Goal: Transaction & Acquisition: Purchase product/service

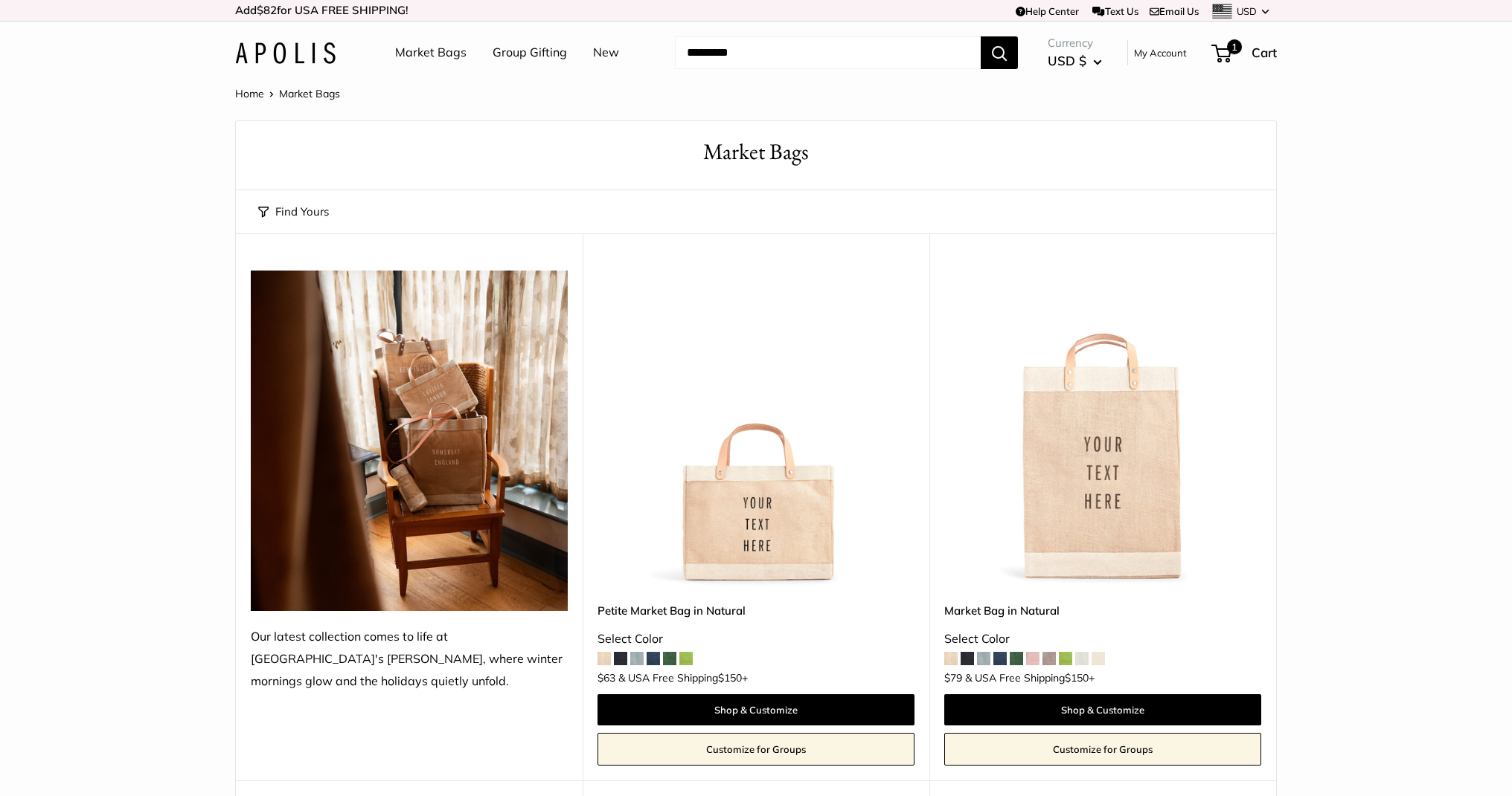
click at [415, 46] on link "Market Bags" at bounding box center [431, 52] width 71 height 22
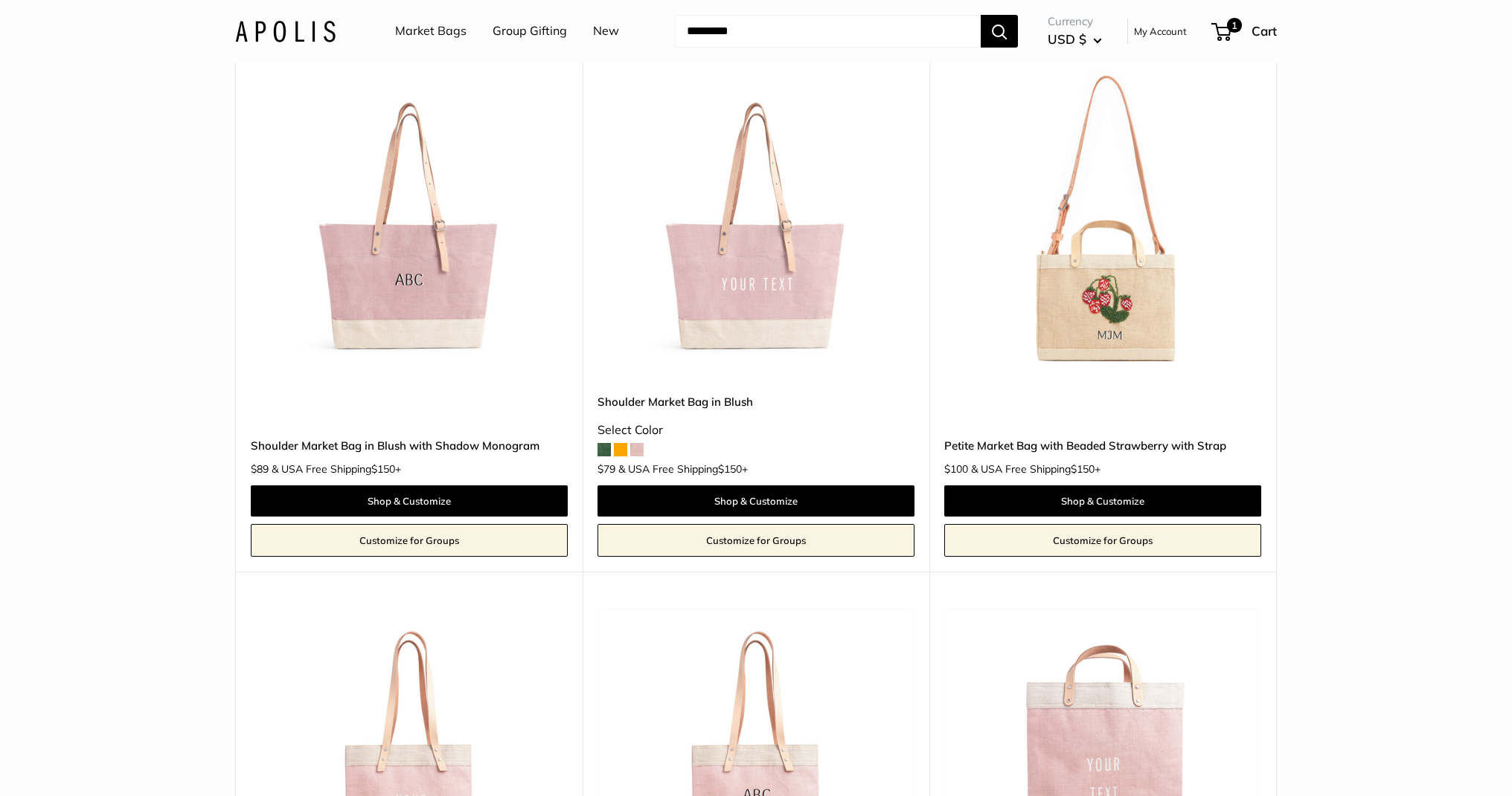
scroll to position [2319, 0]
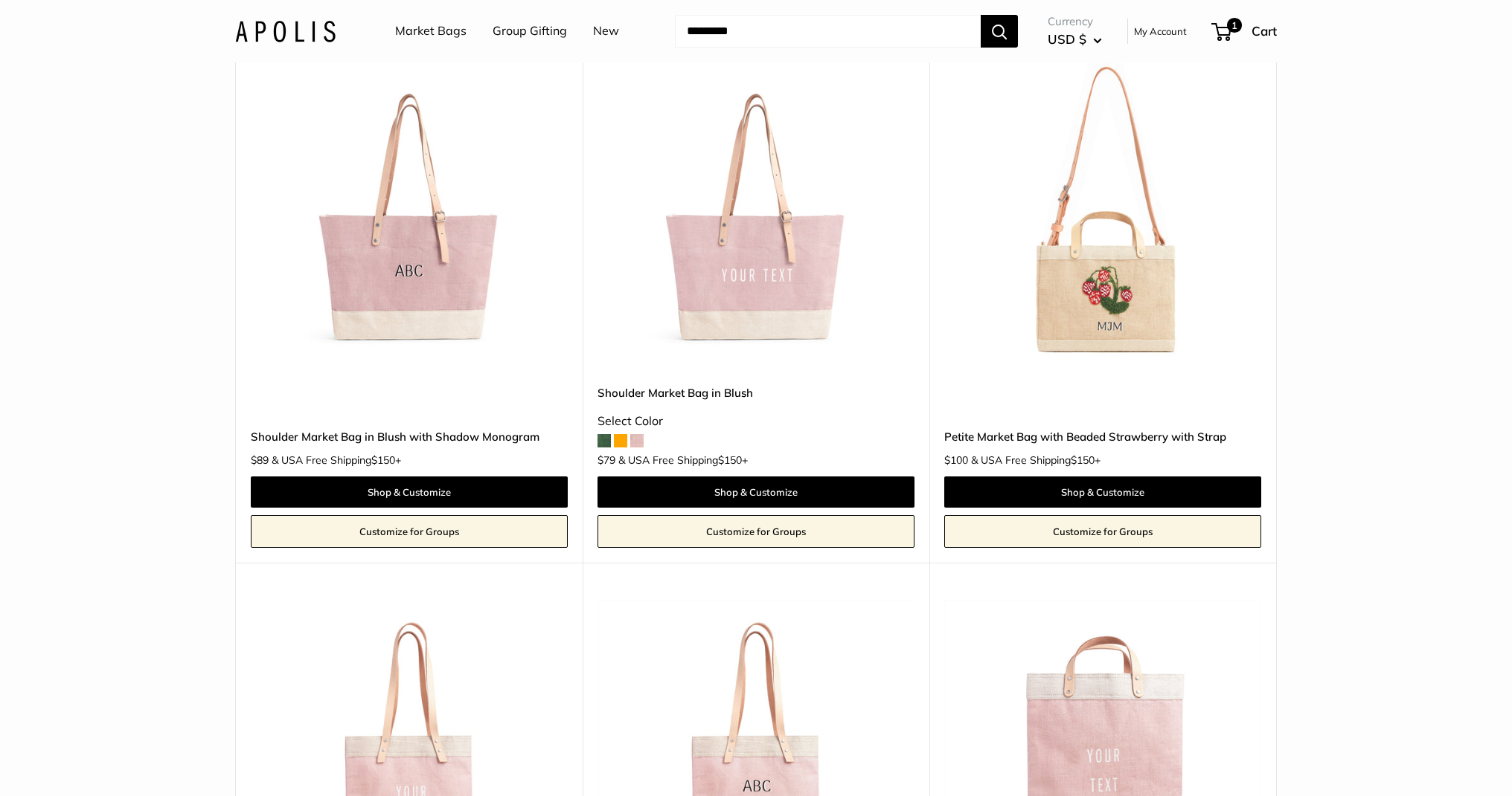
click at [0, 0] on img at bounding box center [0, 0] width 0 height 0
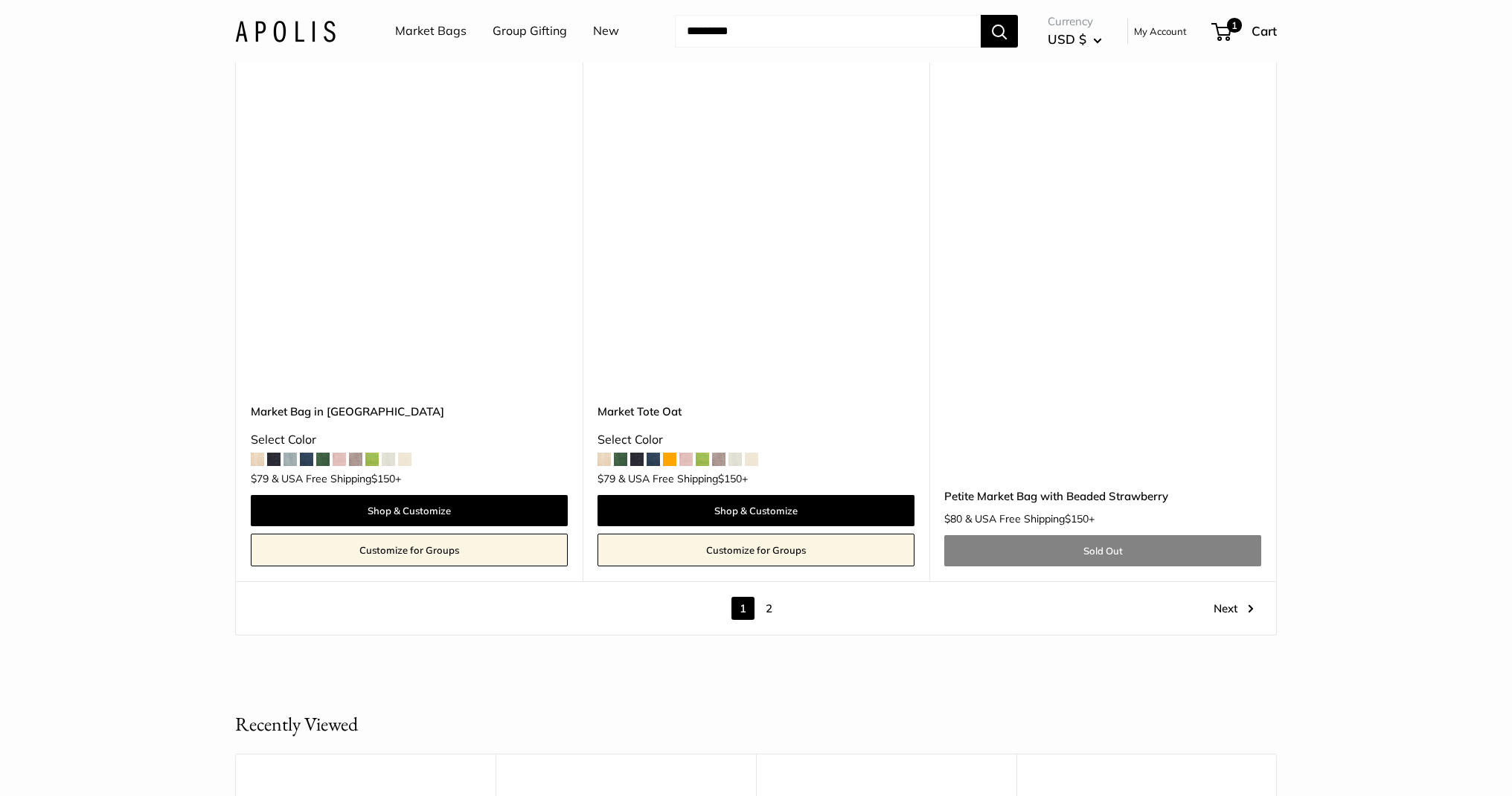
scroll to position [8408, 0]
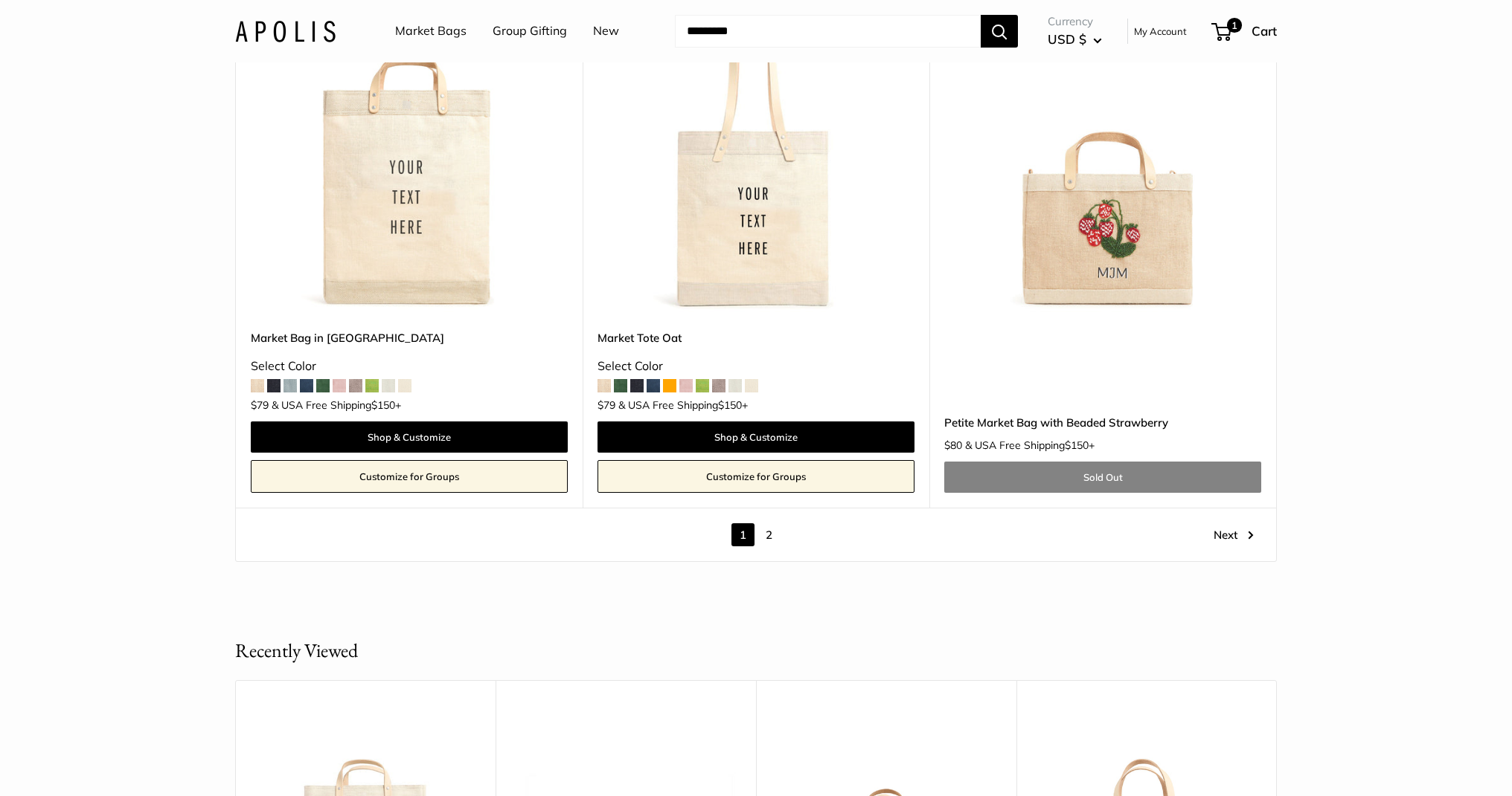
click at [0, 0] on img at bounding box center [0, 0] width 0 height 0
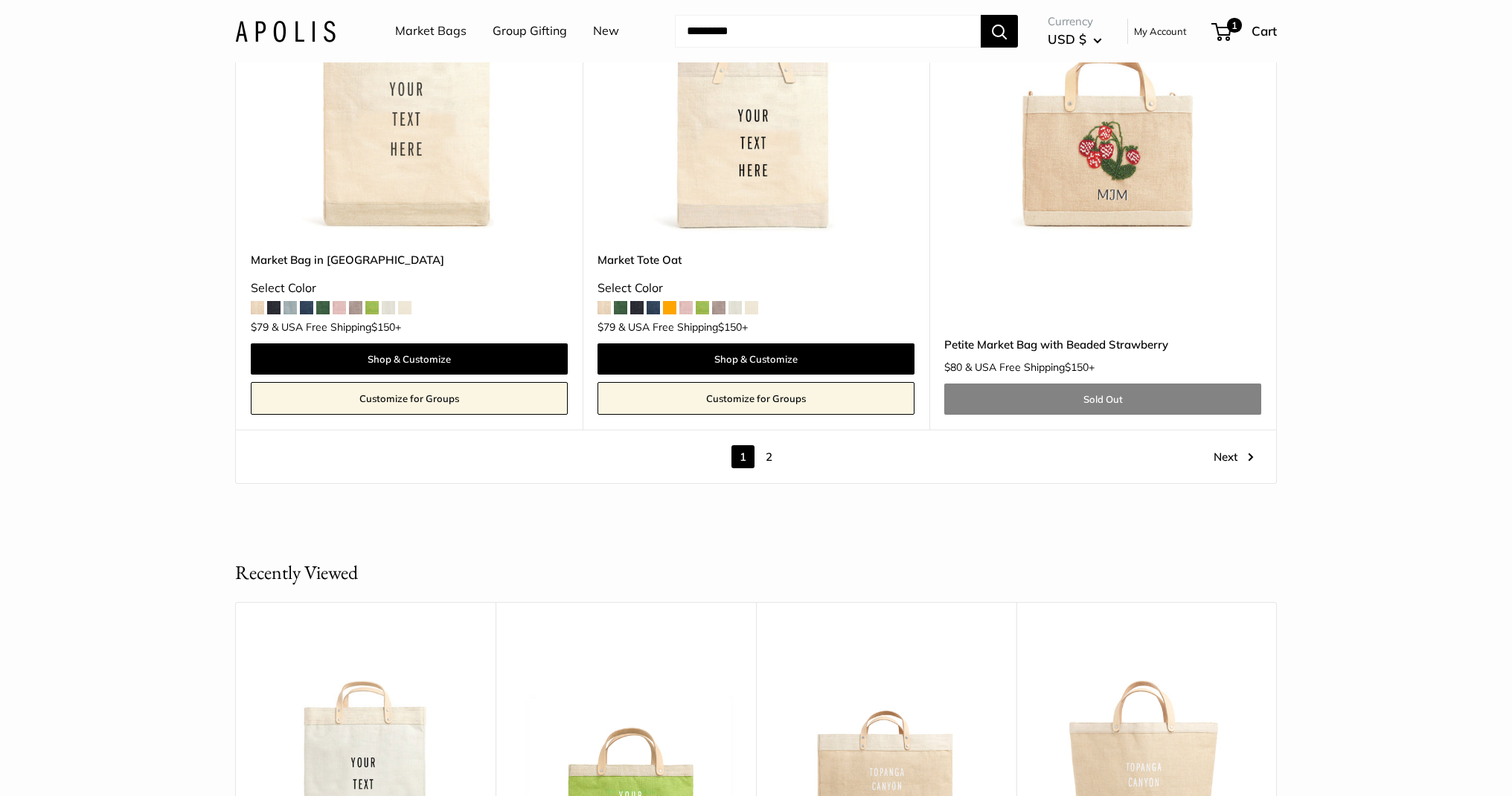
scroll to position [8489, 0]
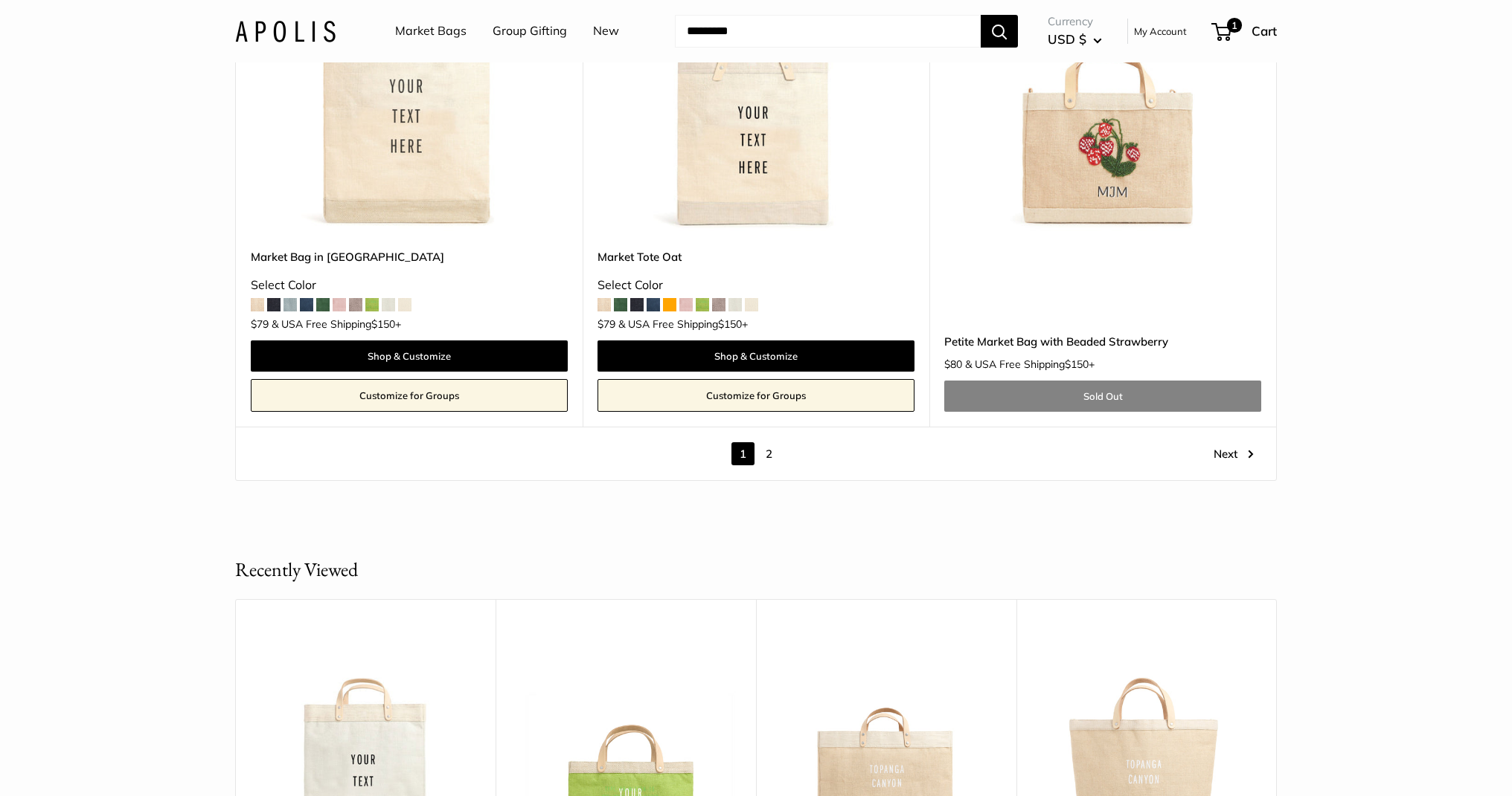
click at [1229, 456] on link "Next" at bounding box center [1233, 454] width 40 height 23
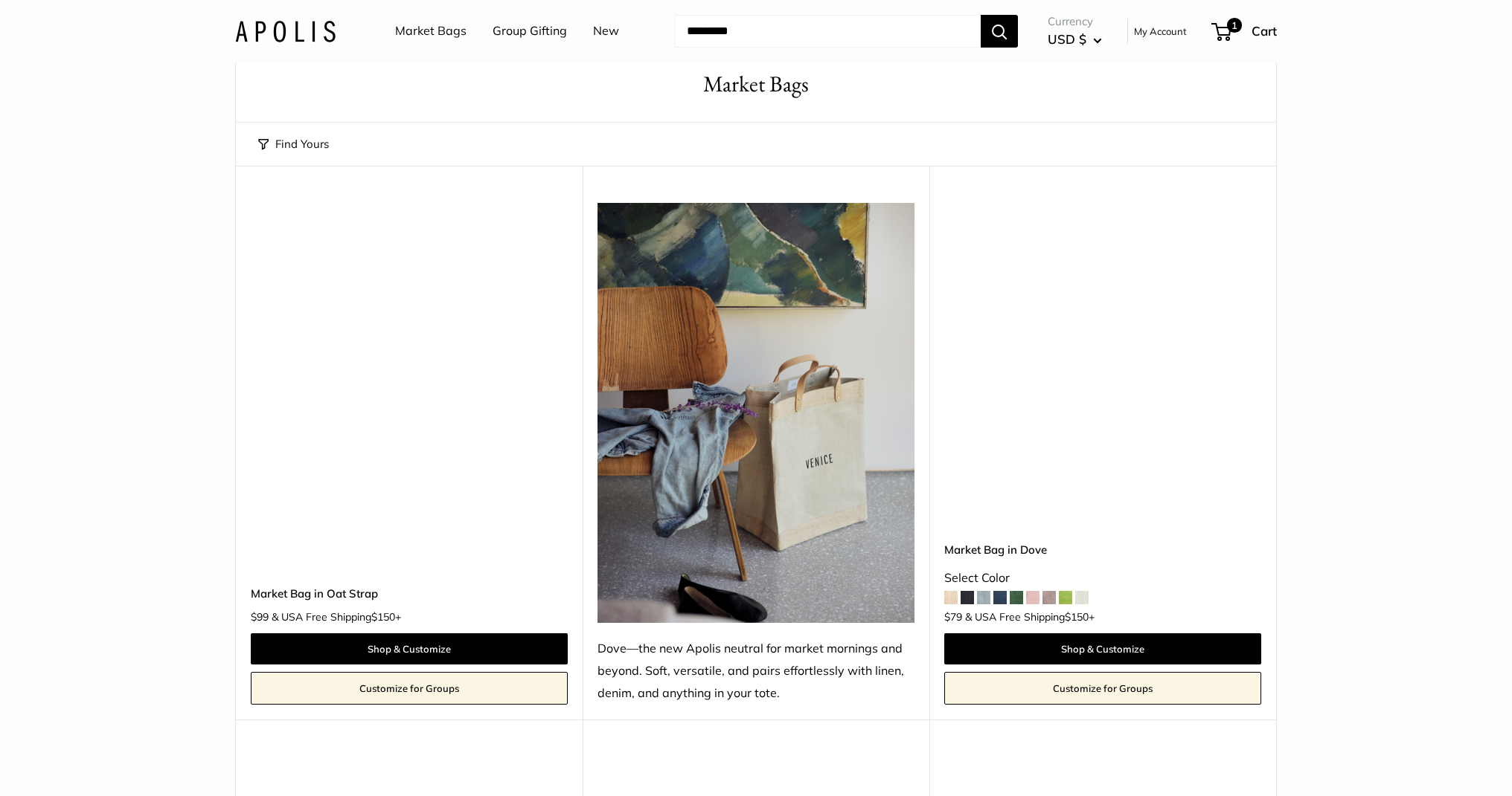
scroll to position [39, 0]
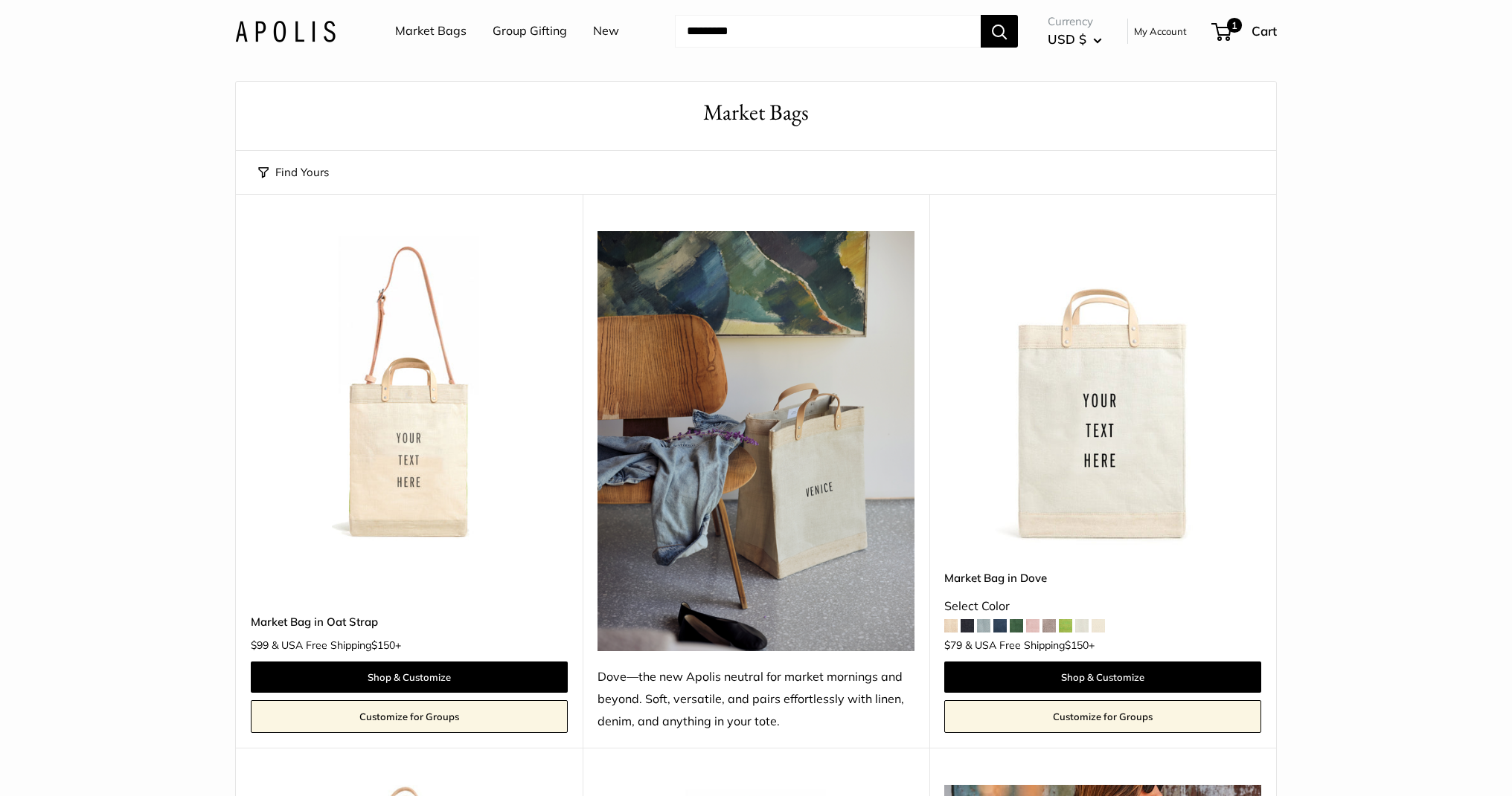
click at [0, 0] on img at bounding box center [0, 0] width 0 height 0
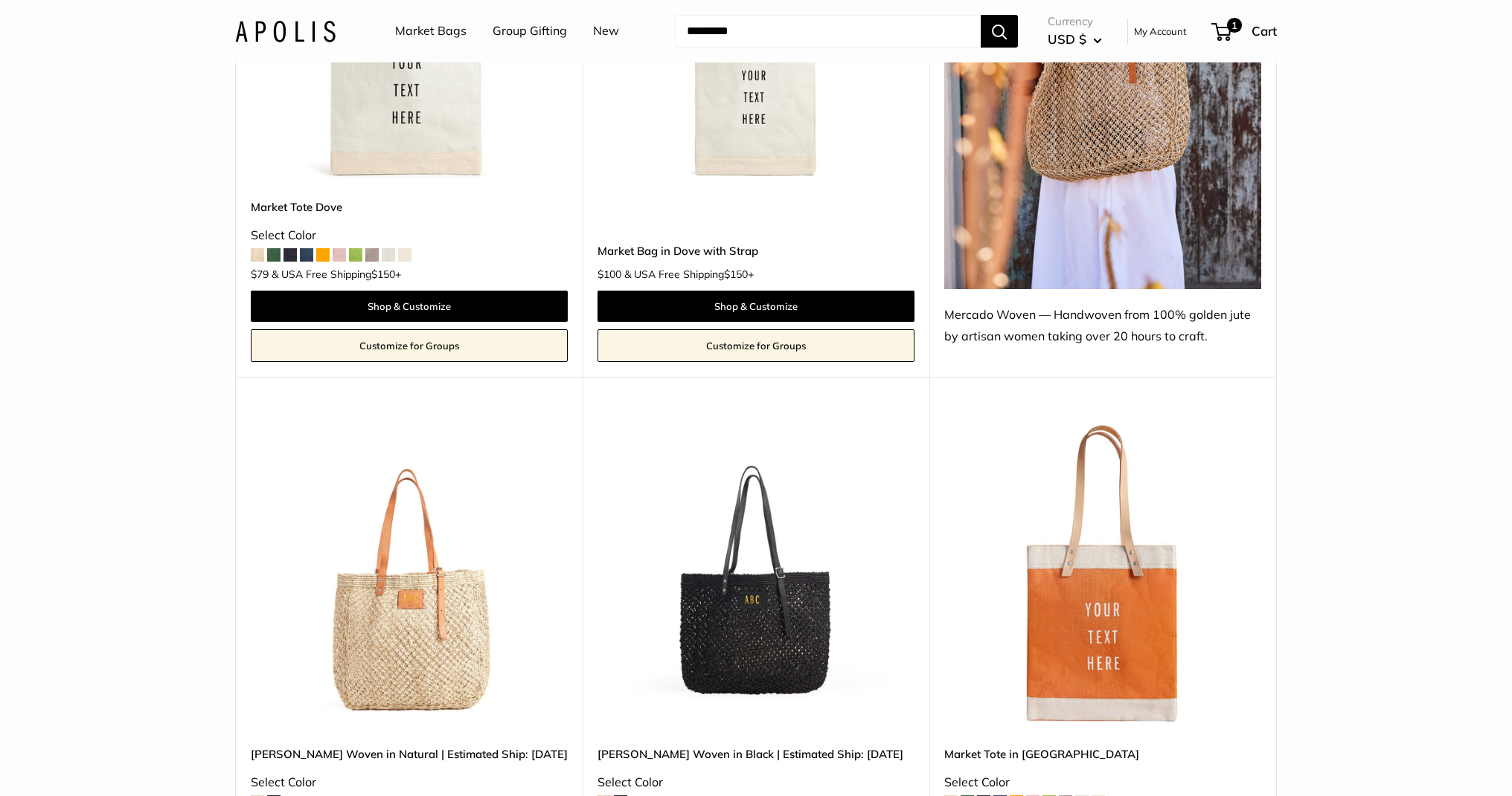
scroll to position [1087, 0]
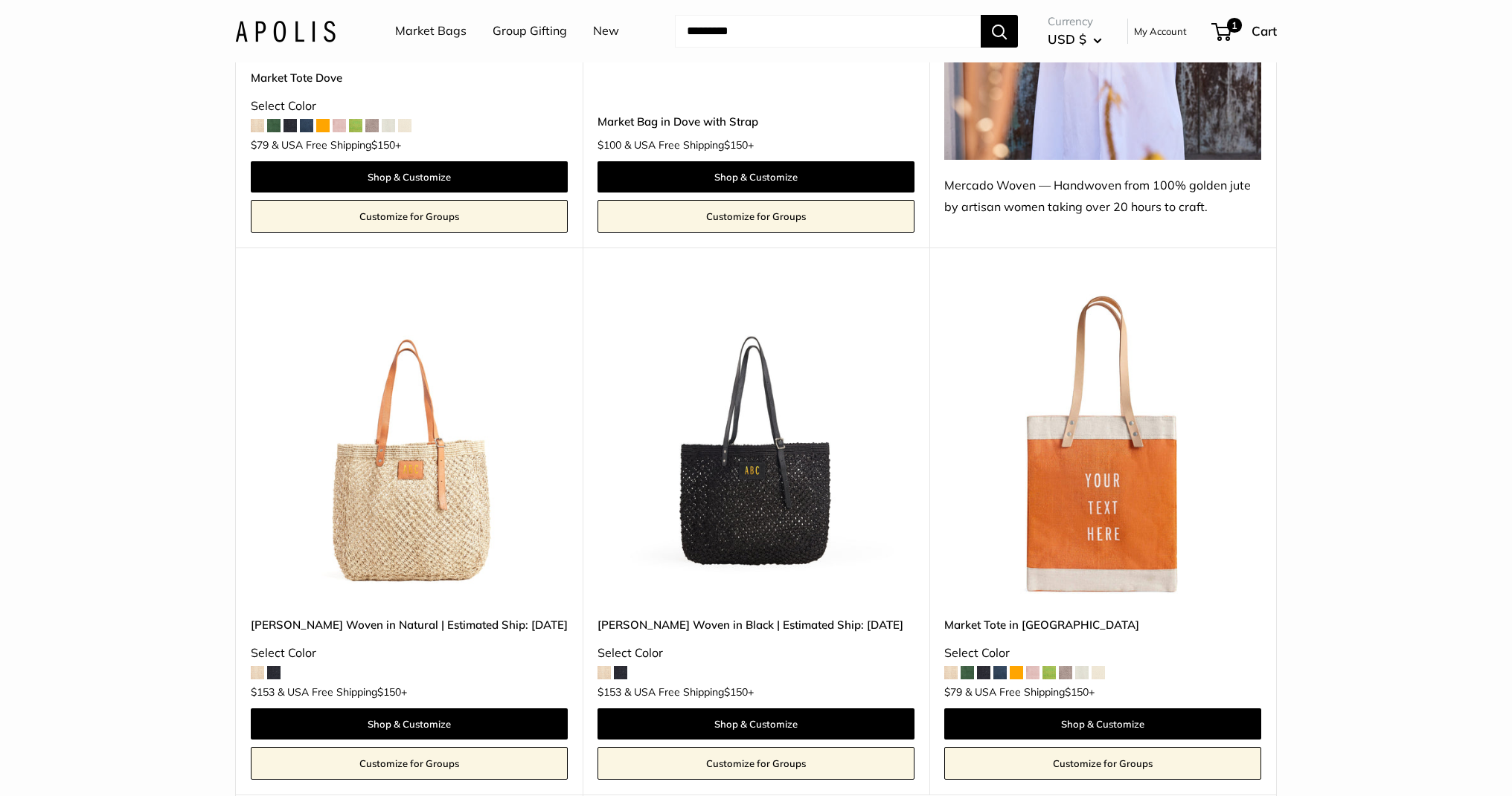
click at [0, 0] on img at bounding box center [0, 0] width 0 height 0
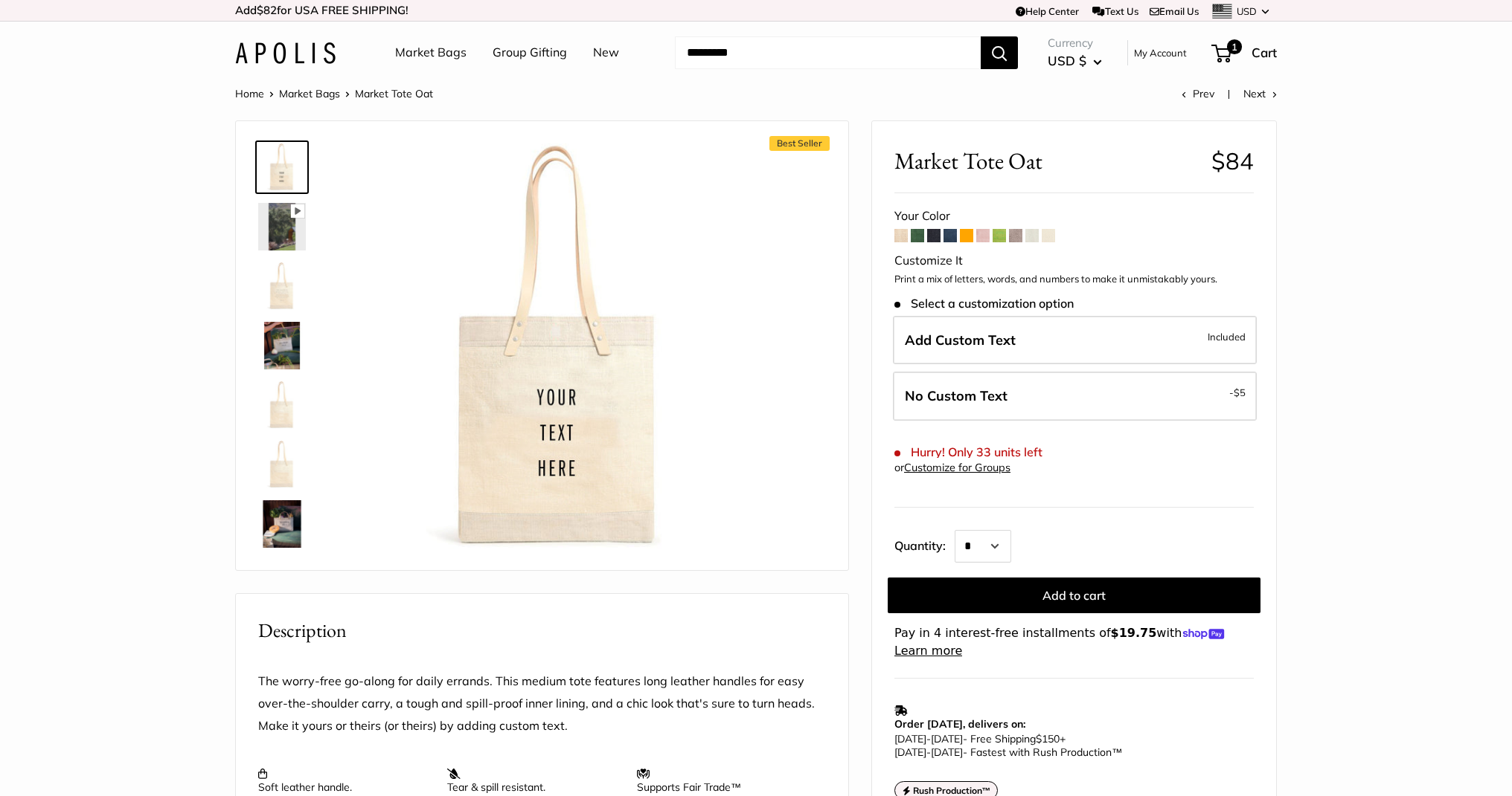
click at [983, 237] on span at bounding box center [982, 235] width 13 height 13
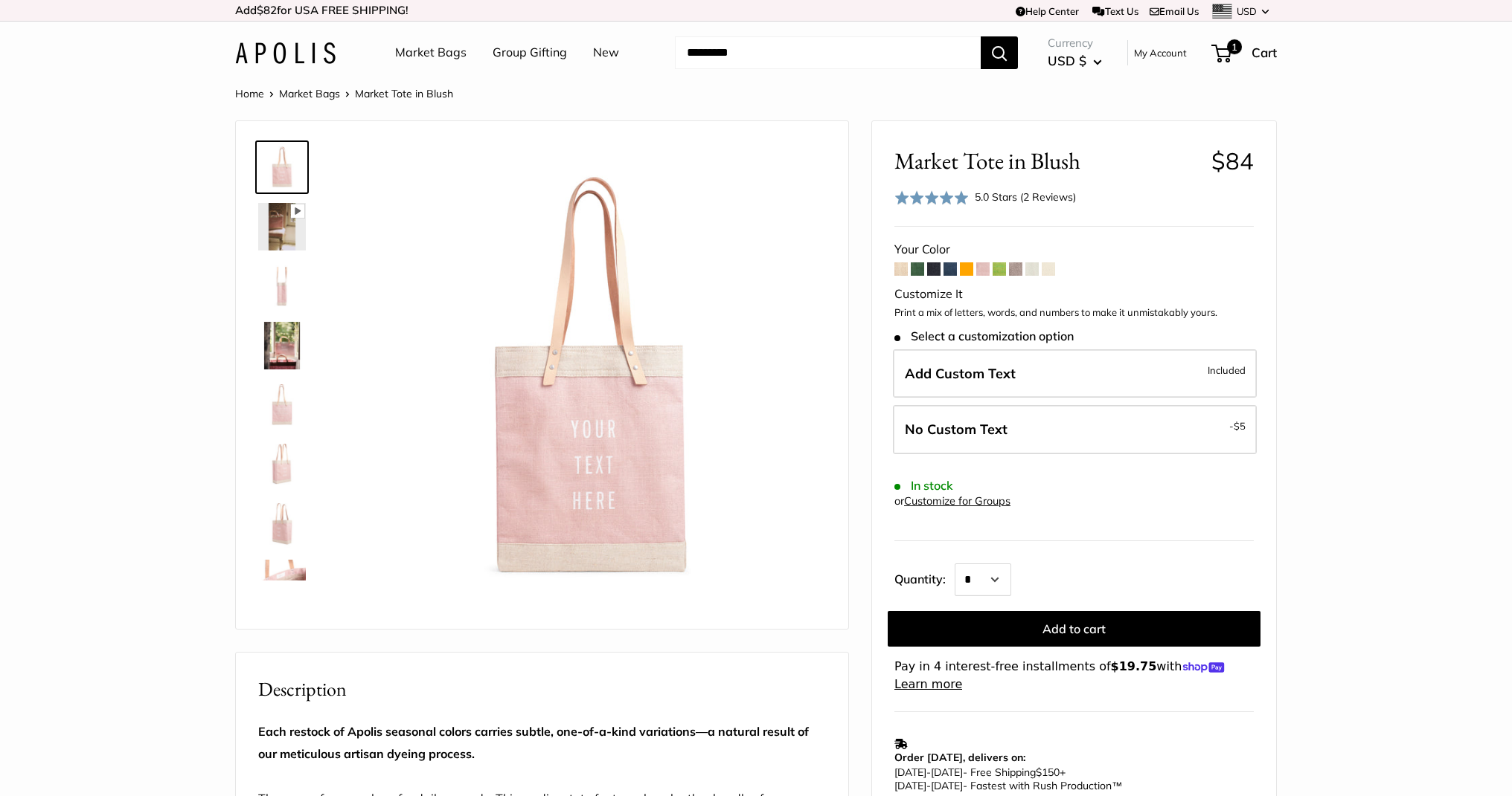
click at [994, 271] on span at bounding box center [999, 269] width 13 height 13
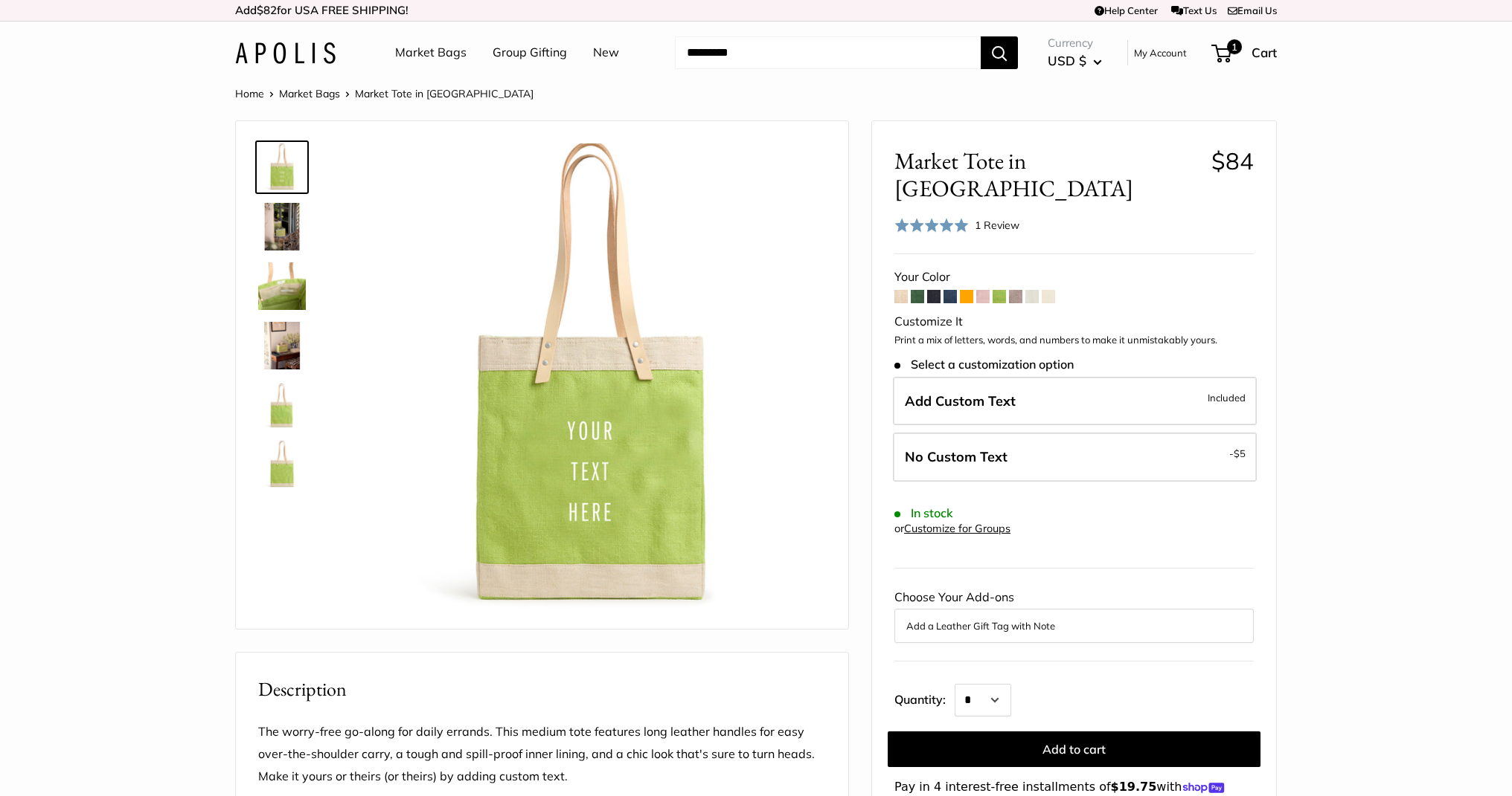
click at [950, 218] on span at bounding box center [931, 225] width 75 height 15
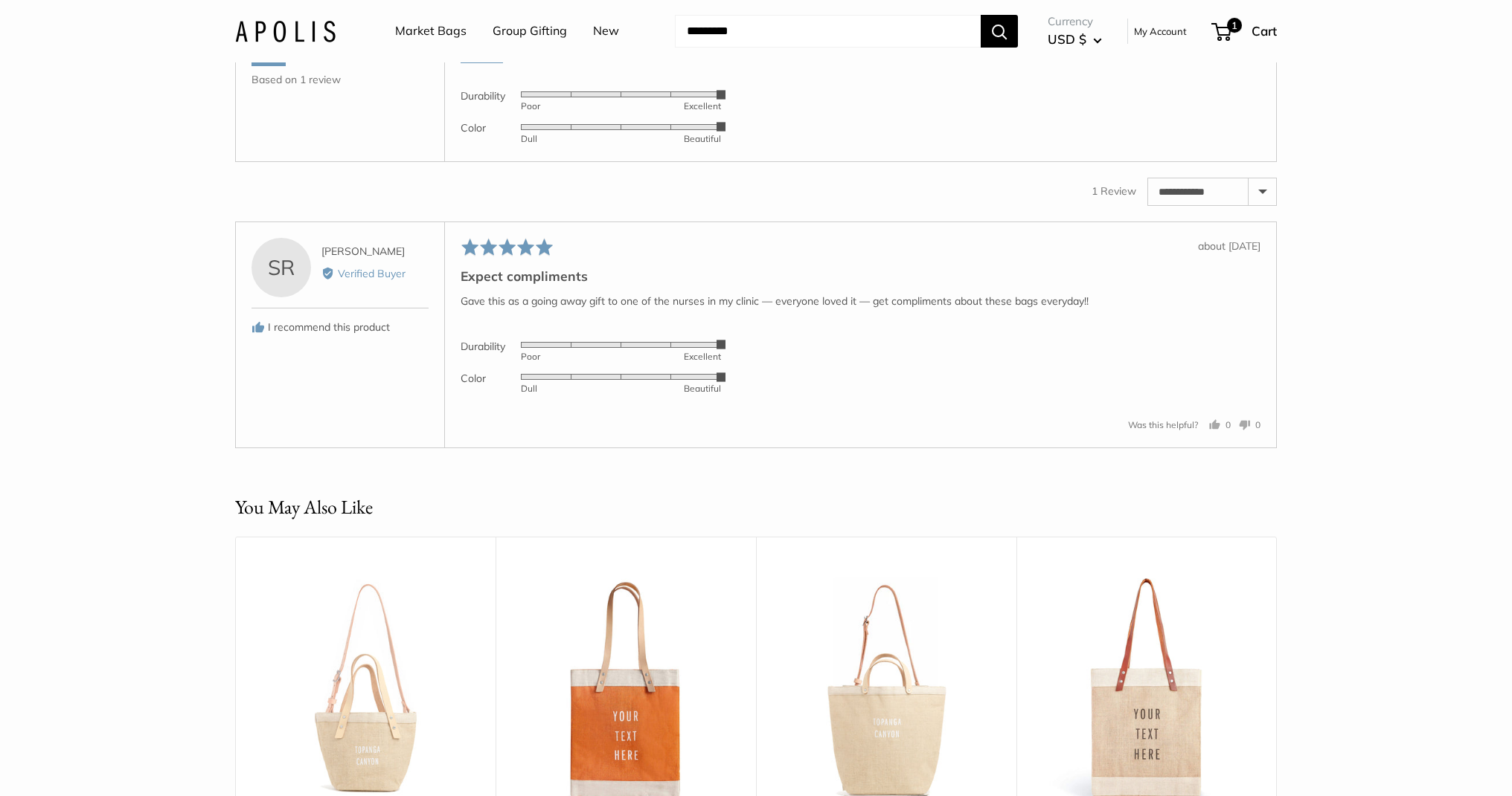
scroll to position [2655, 0]
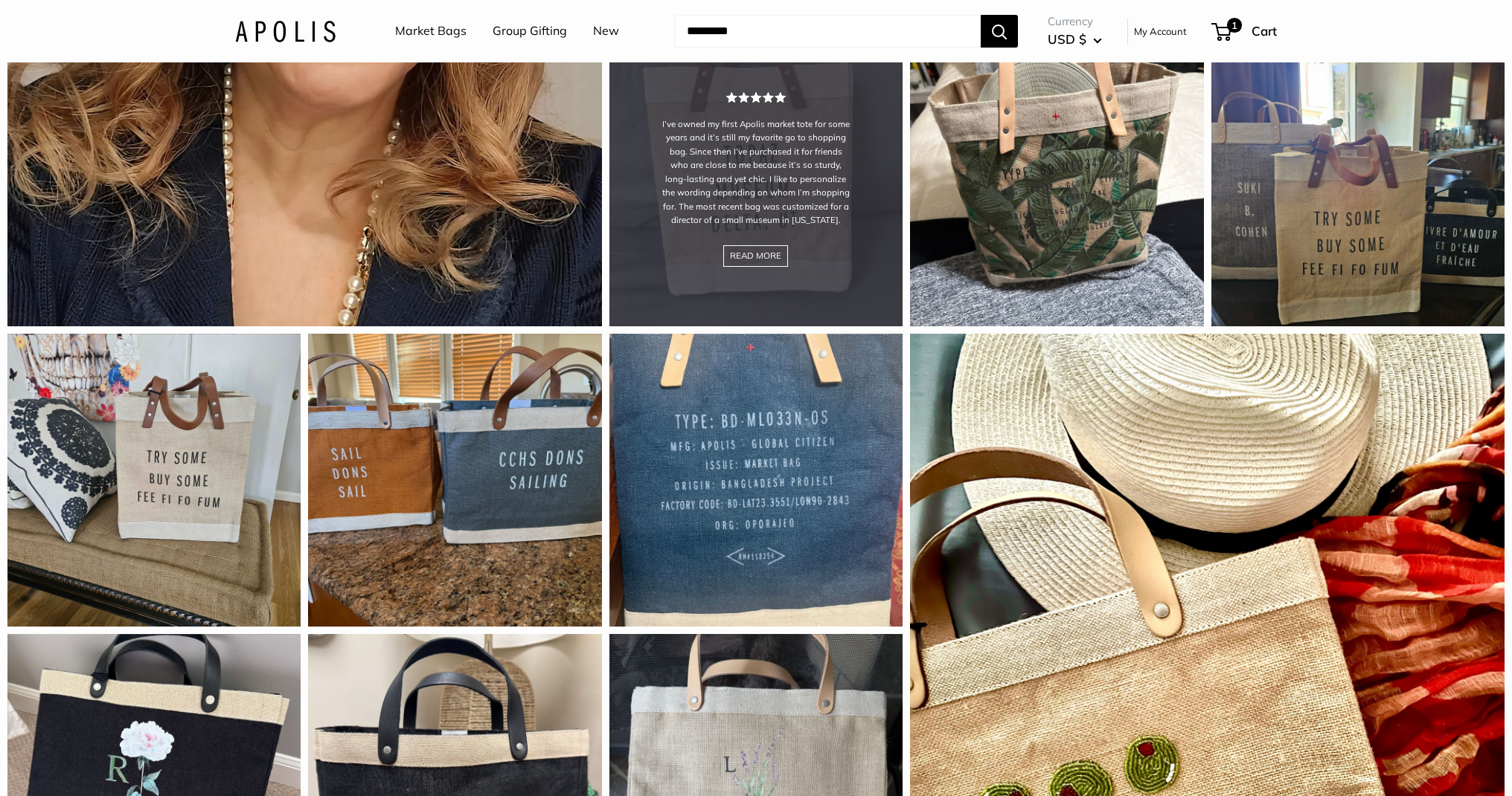
scroll to position [1533, 0]
click at [843, 284] on div "I’ve owned my first Apolis market tote for some years and it’s still my favorit…" at bounding box center [756, 180] width 293 height 293
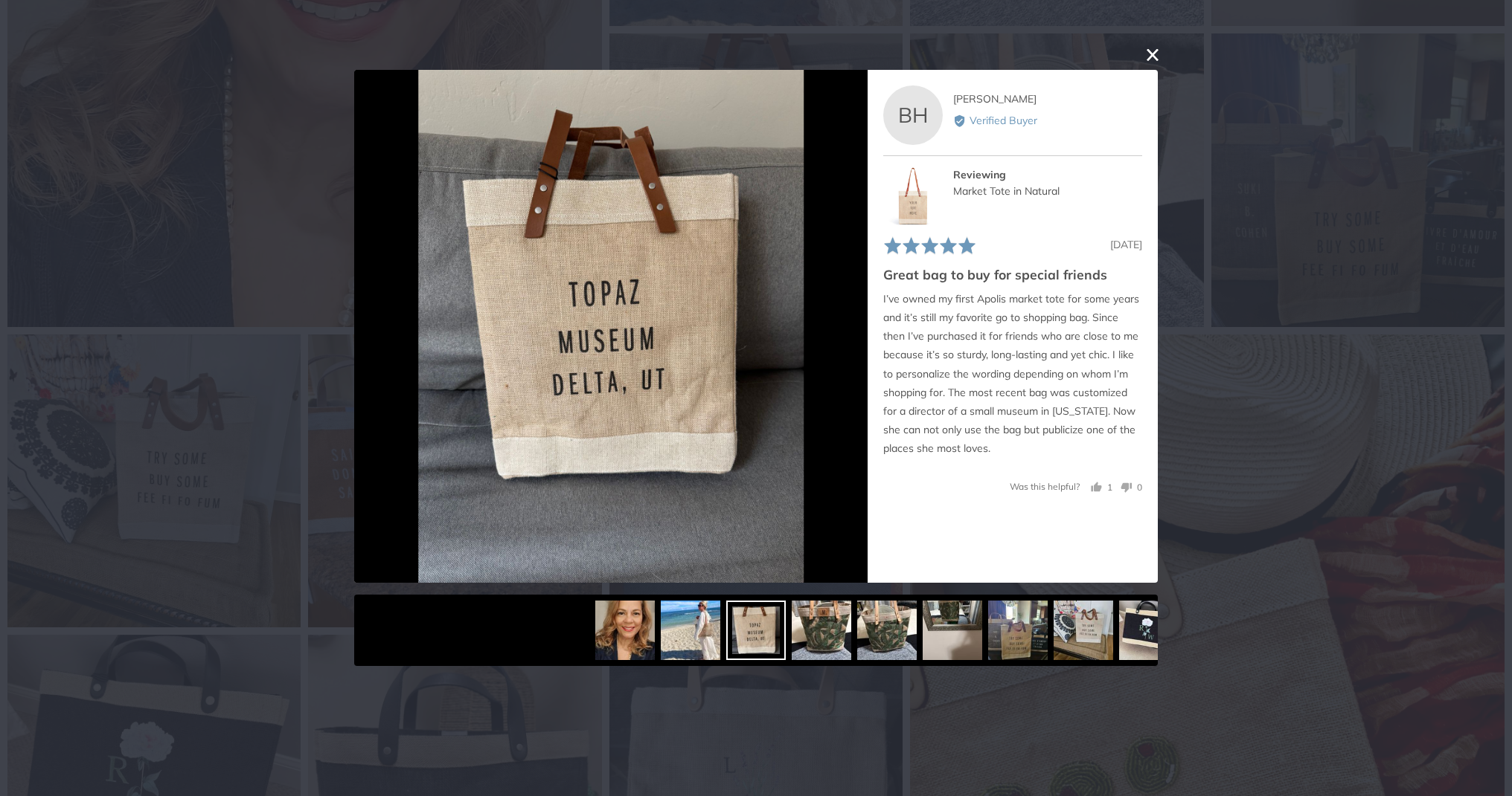
click at [1237, 429] on div "User-Uploaded Media Gallery Your browser doesn't support HTML5 videos. Your bro…" at bounding box center [756, 398] width 1512 height 796
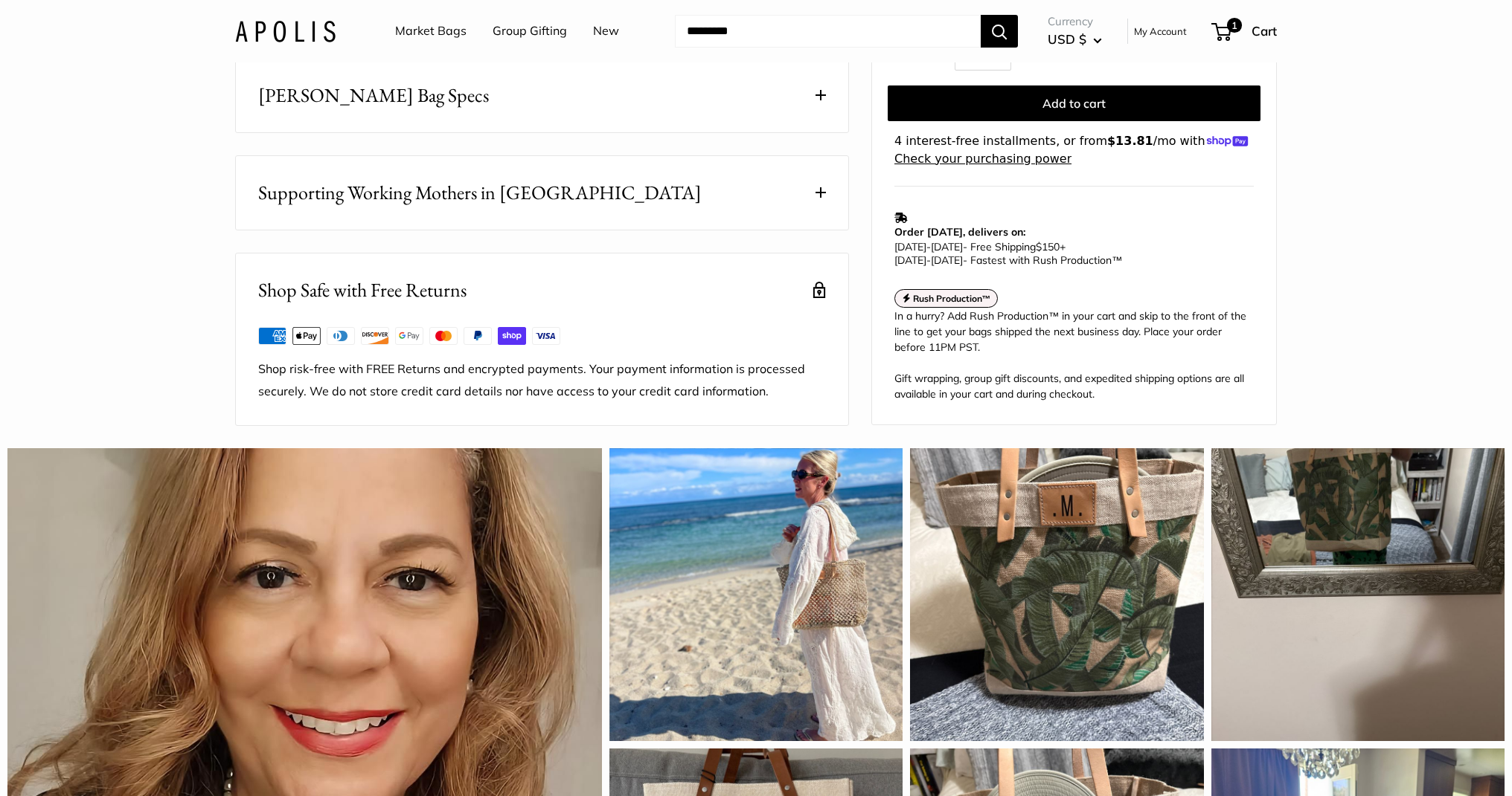
scroll to position [0, 0]
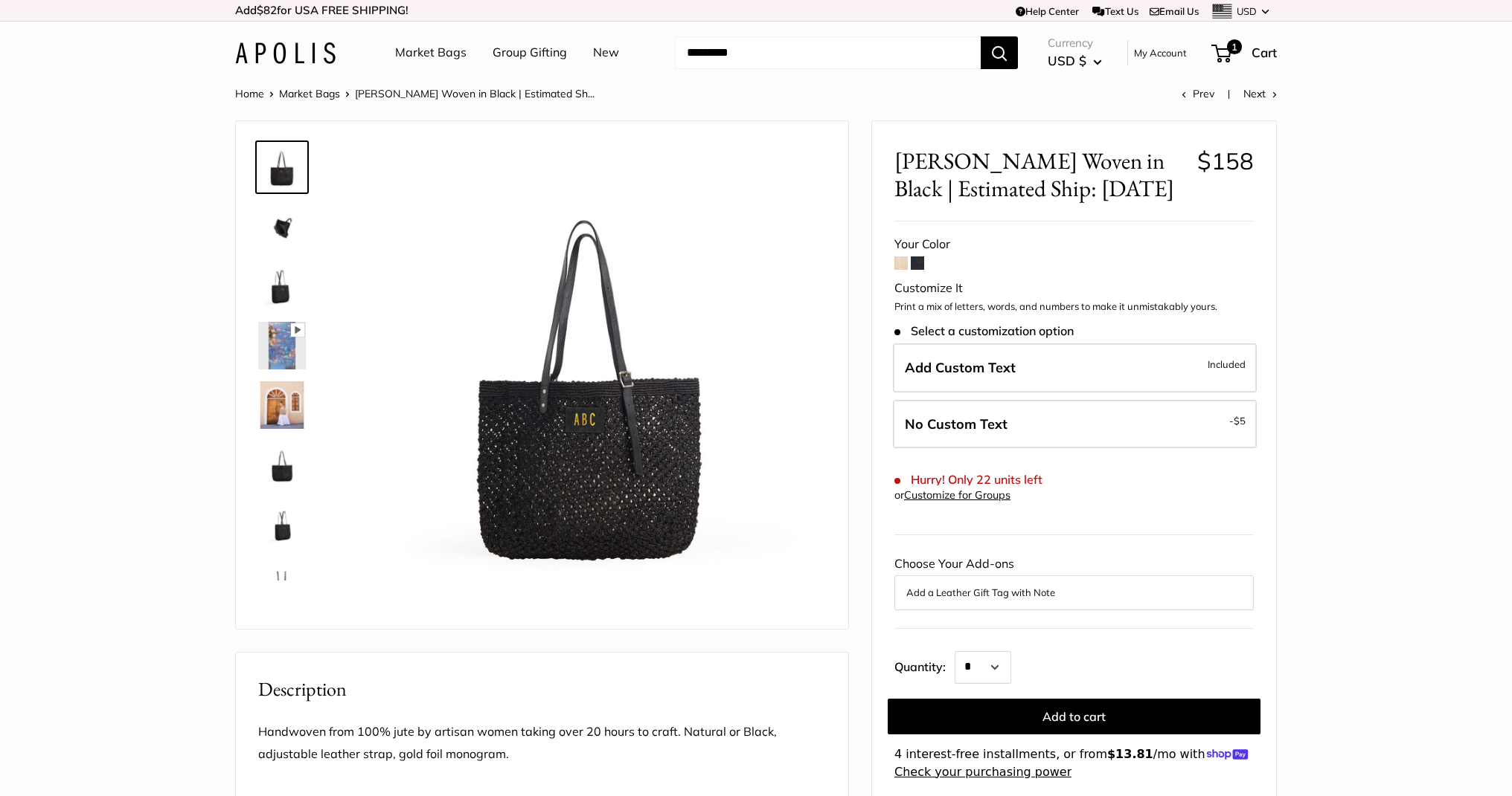
click at [282, 52] on img at bounding box center [285, 53] width 100 height 21
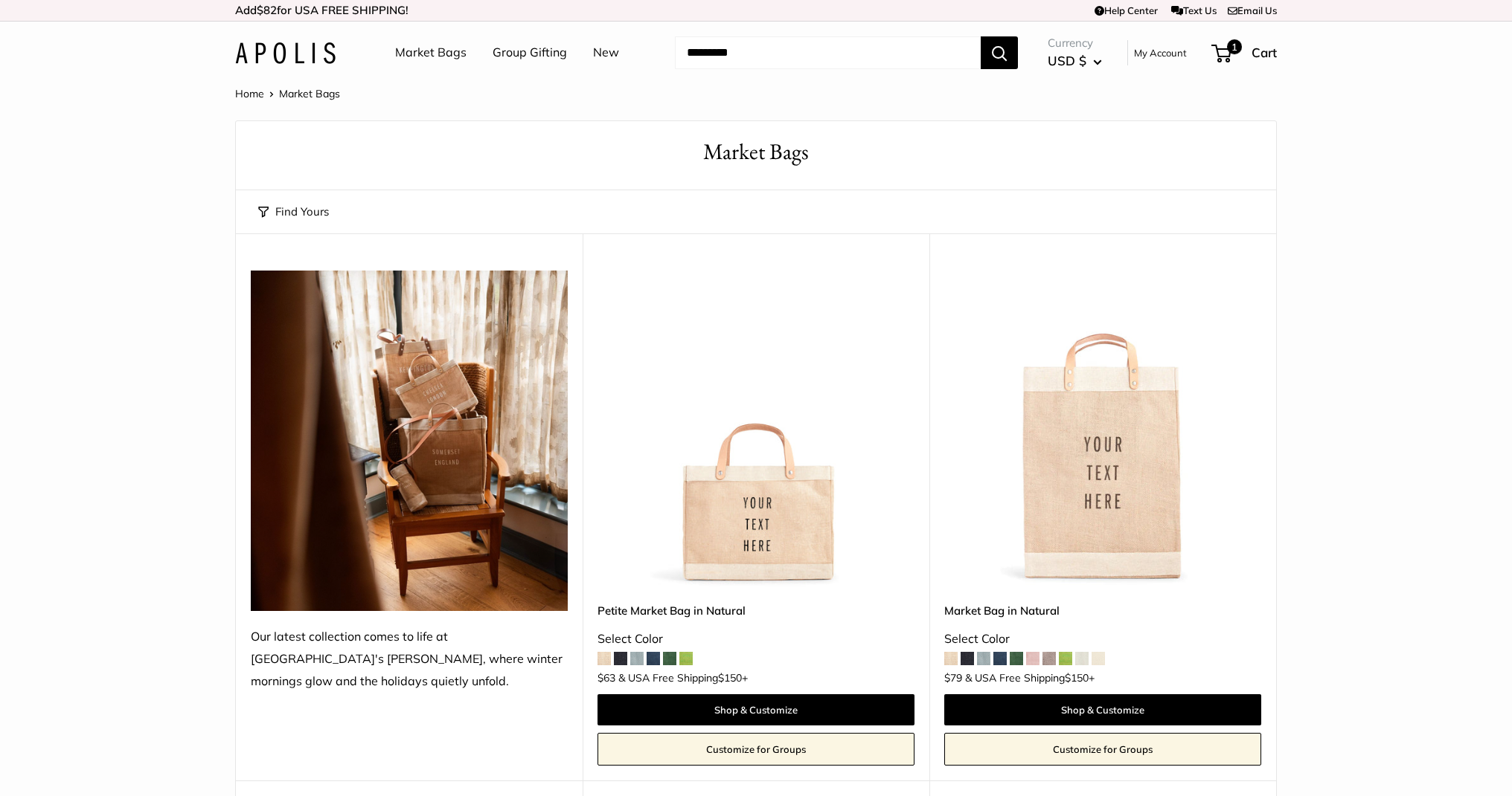
click at [281, 43] on img at bounding box center [285, 53] width 100 height 21
click at [328, 43] on img at bounding box center [285, 53] width 100 height 21
click at [599, 54] on link "New" at bounding box center [606, 52] width 26 height 22
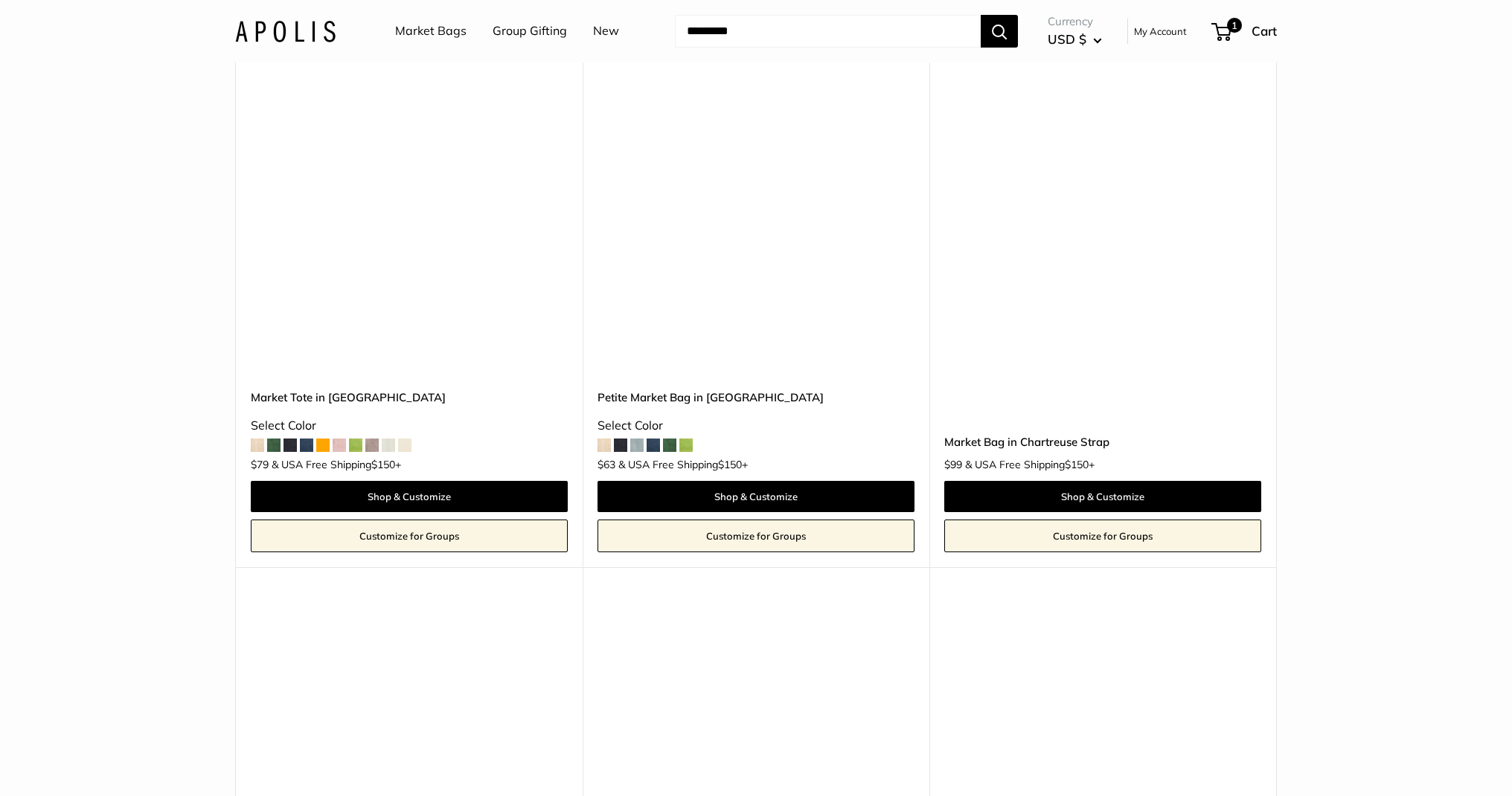
scroll to position [3943, 0]
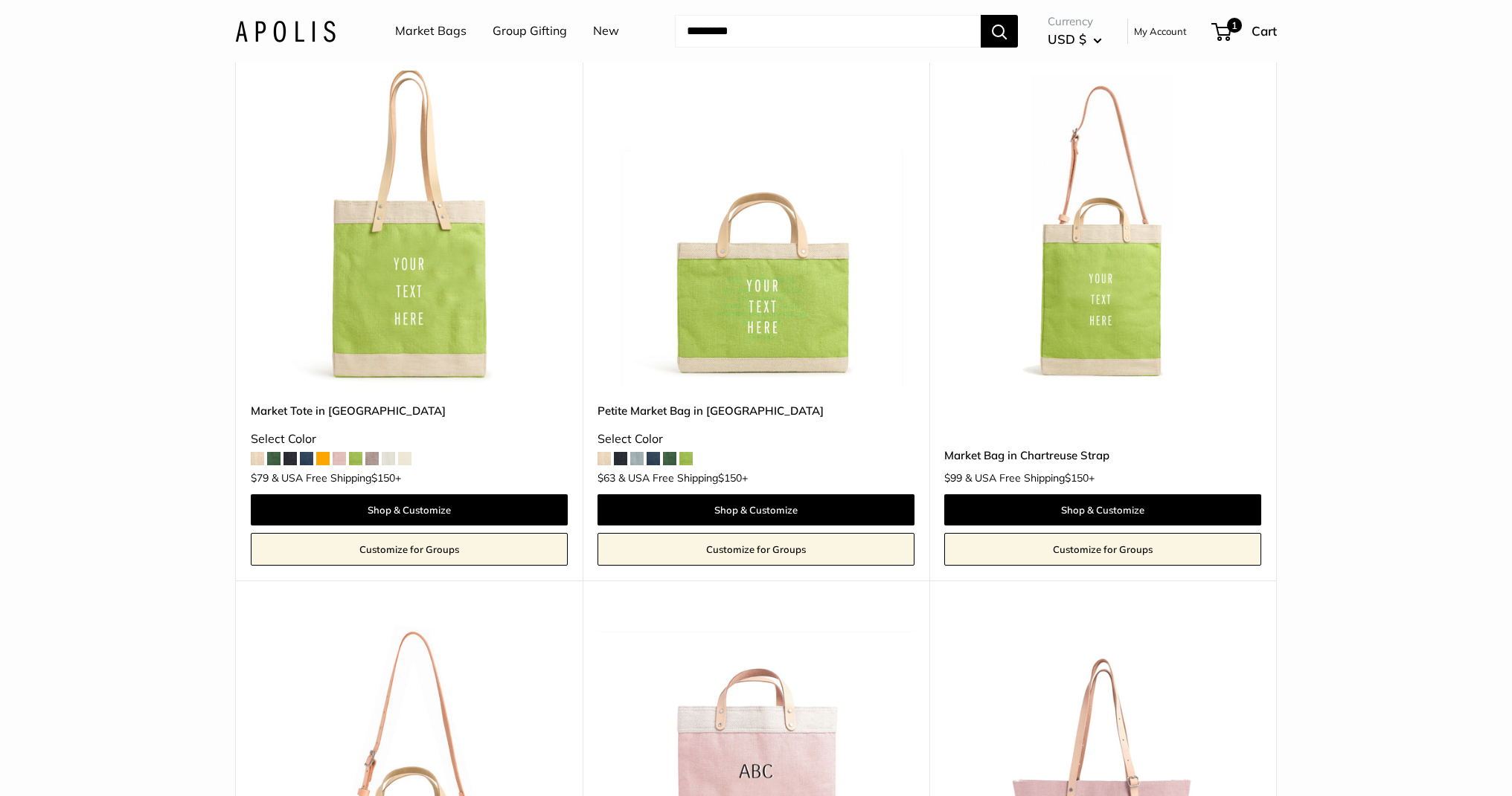
click at [0, 0] on img at bounding box center [0, 0] width 0 height 0
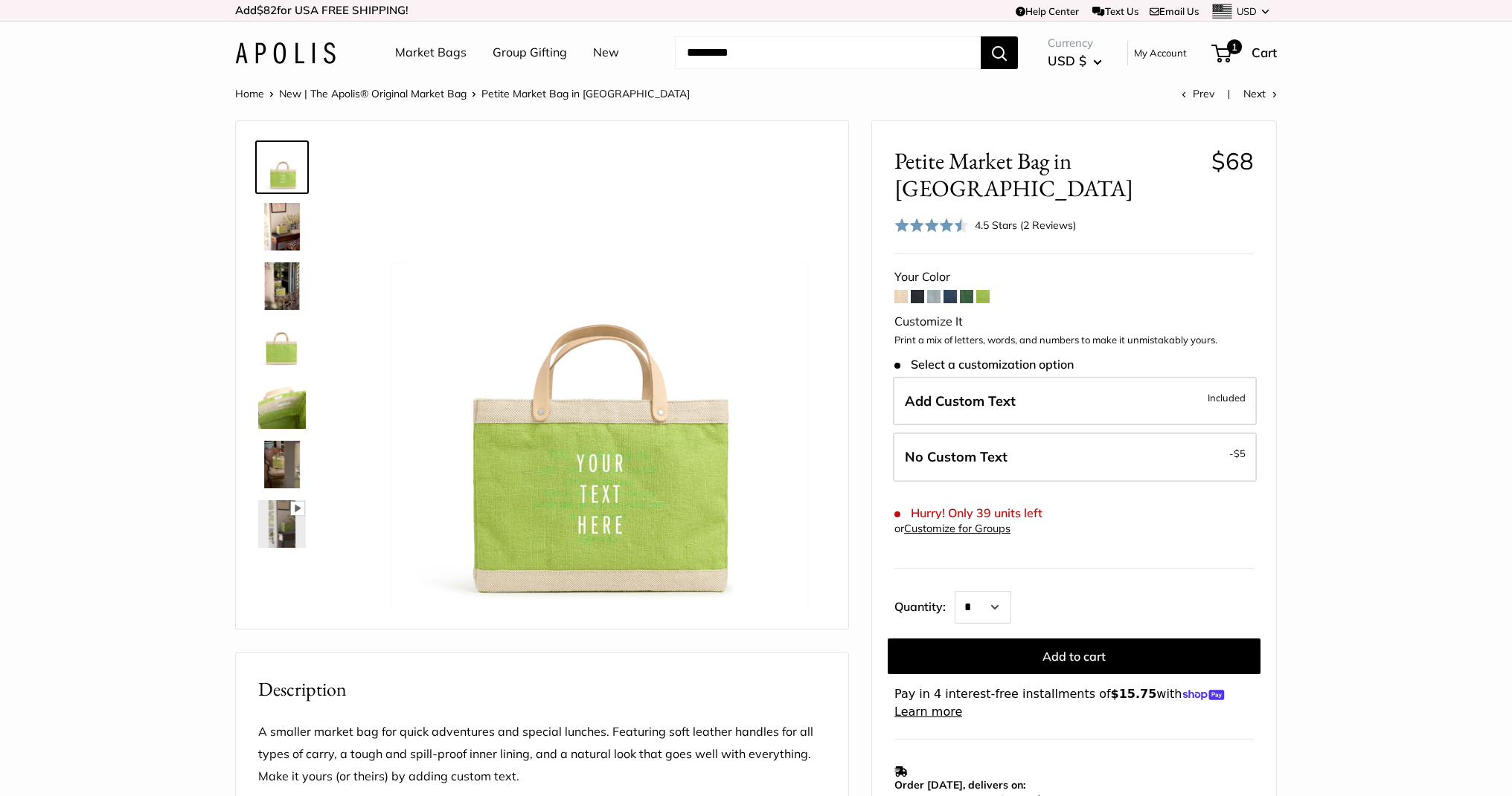
click at [966, 290] on span at bounding box center [966, 296] width 13 height 13
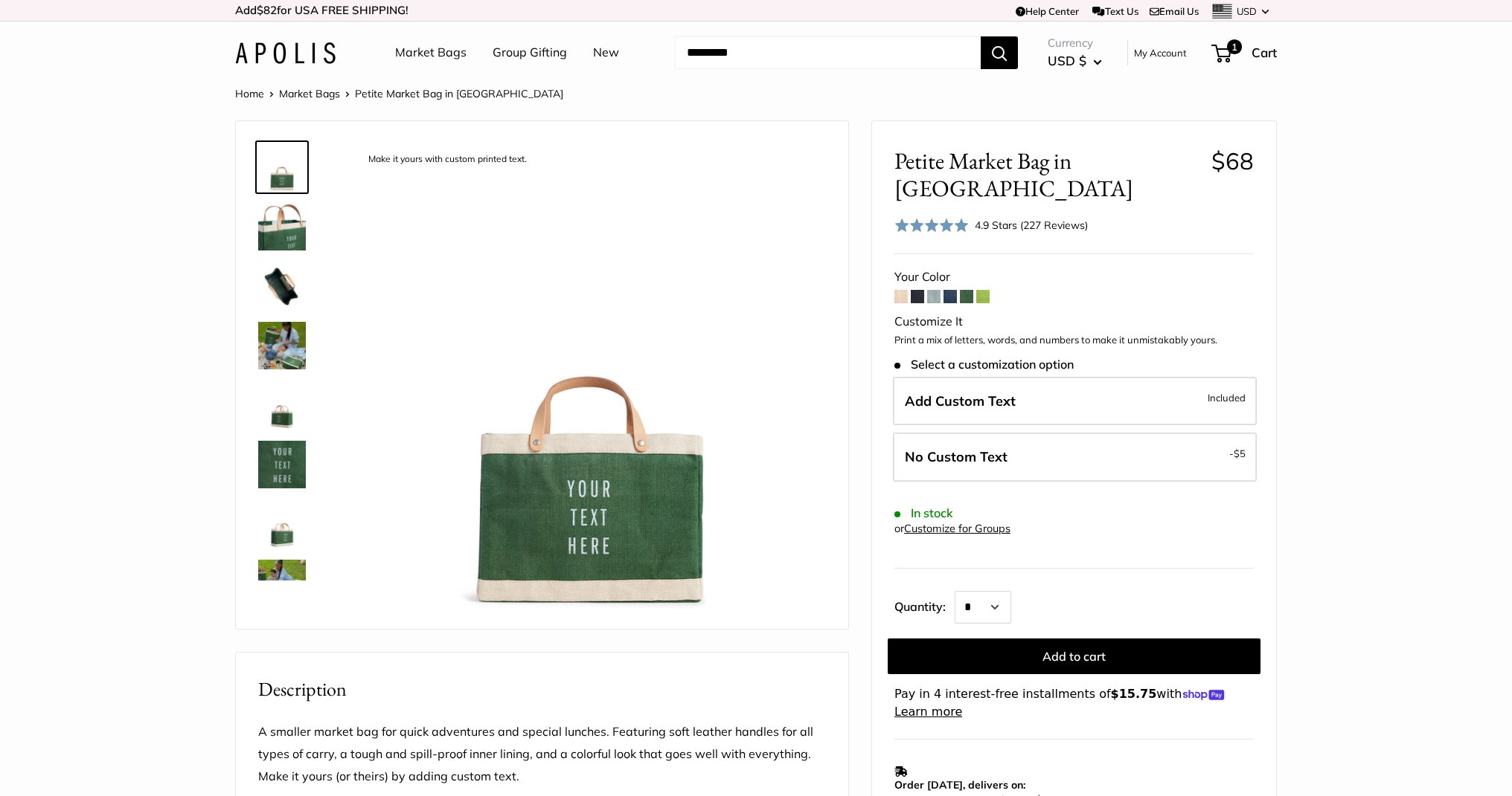
click at [948, 290] on span at bounding box center [950, 296] width 13 height 13
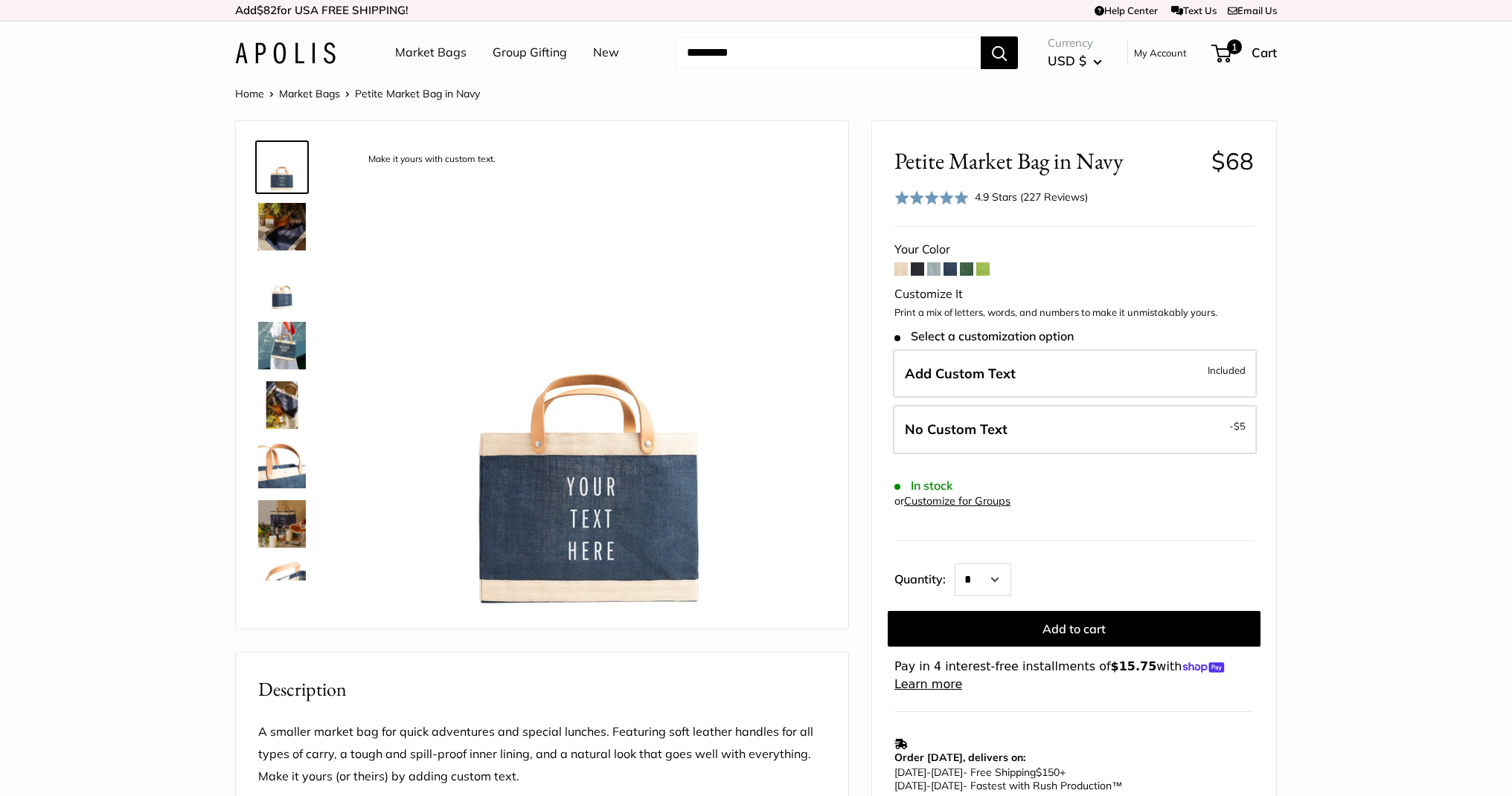
click at [933, 272] on span at bounding box center [933, 269] width 13 height 13
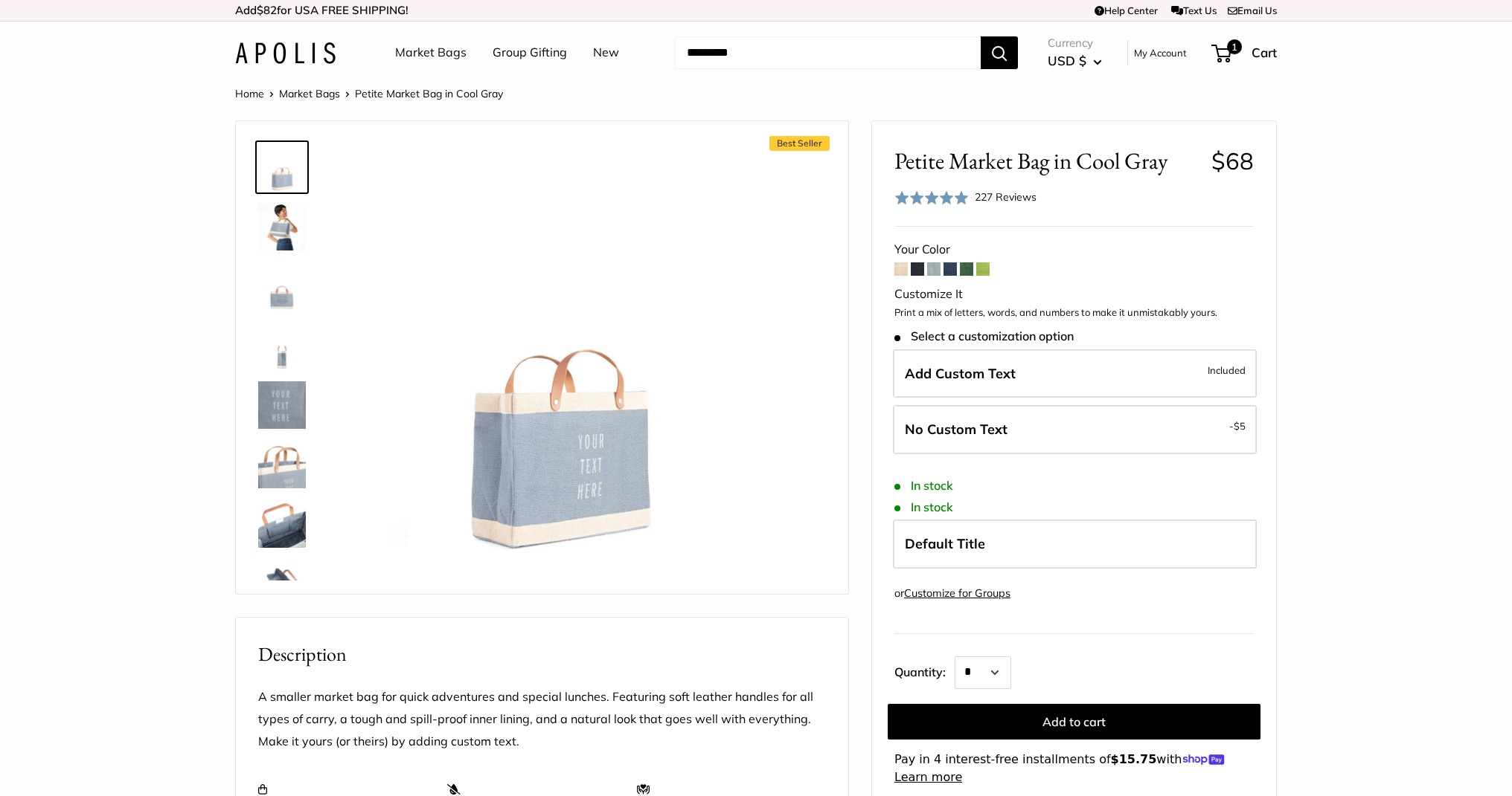
click at [906, 274] on span at bounding box center [900, 269] width 13 height 13
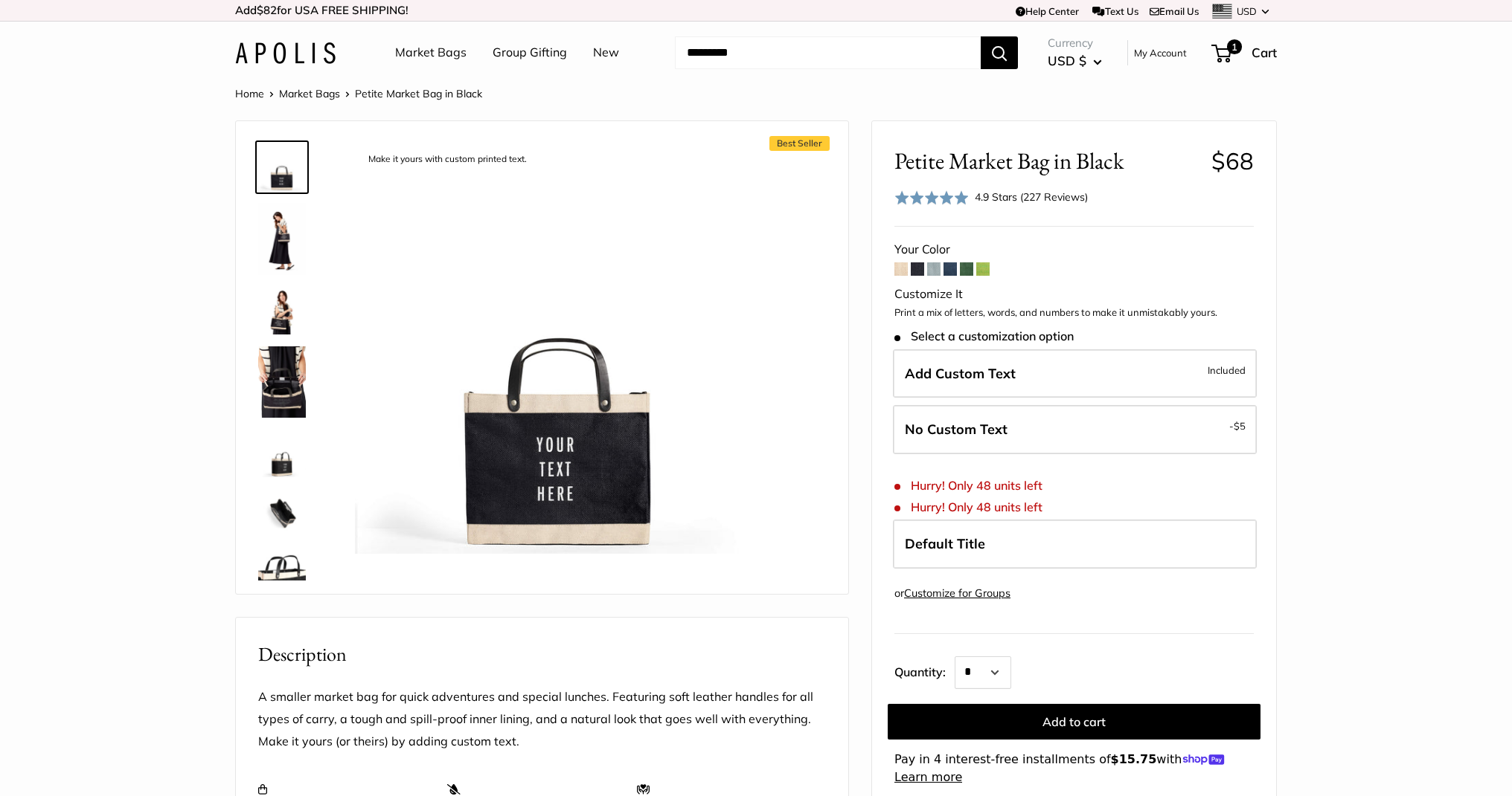
click at [327, 57] on img at bounding box center [285, 53] width 100 height 21
